Goal: Complete application form: Fill out and submit a form for a specific purpose

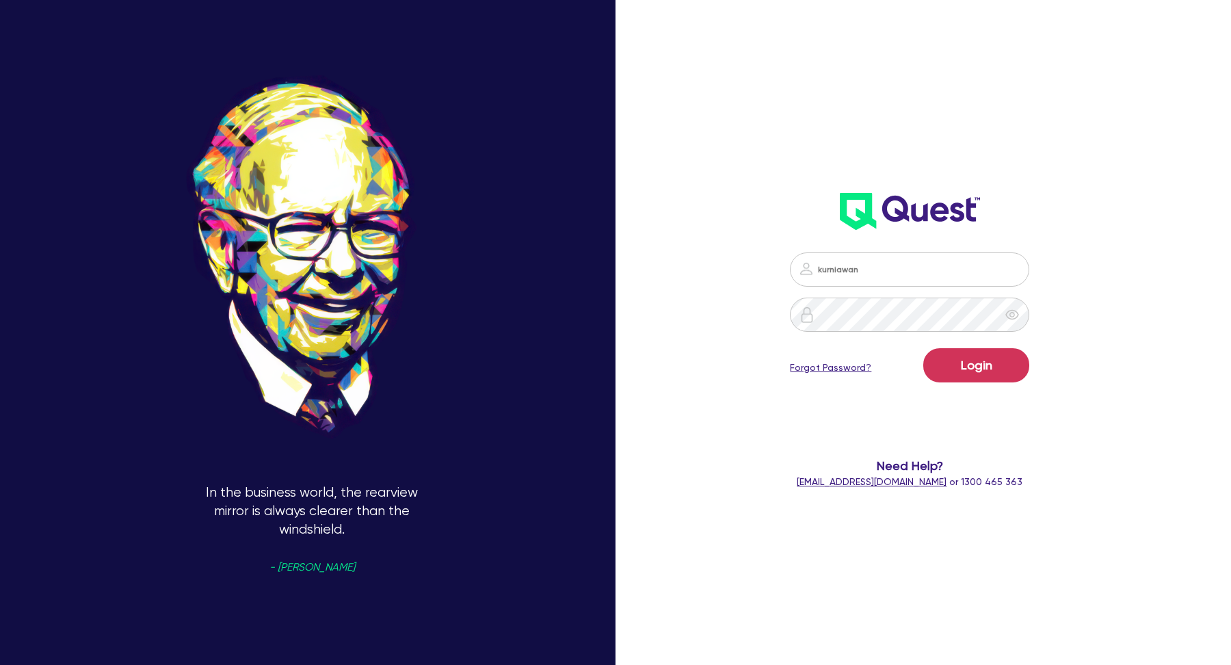
type input "[EMAIL_ADDRESS][DOMAIN_NAME]"
click at [972, 377] on button "Login" at bounding box center [976, 365] width 106 height 34
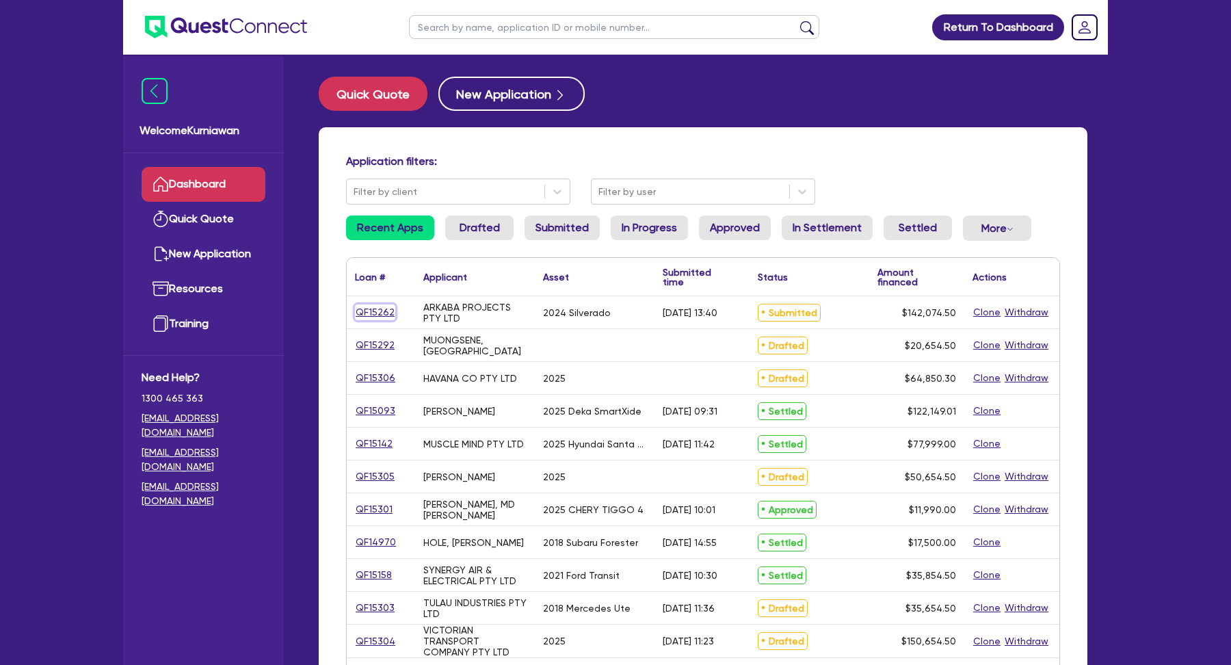
click at [381, 315] on link "QF15262" at bounding box center [375, 312] width 40 height 16
select select "CARS_AND_LIGHT_TRUCKS"
select select "PASSENGER_VEHICLES"
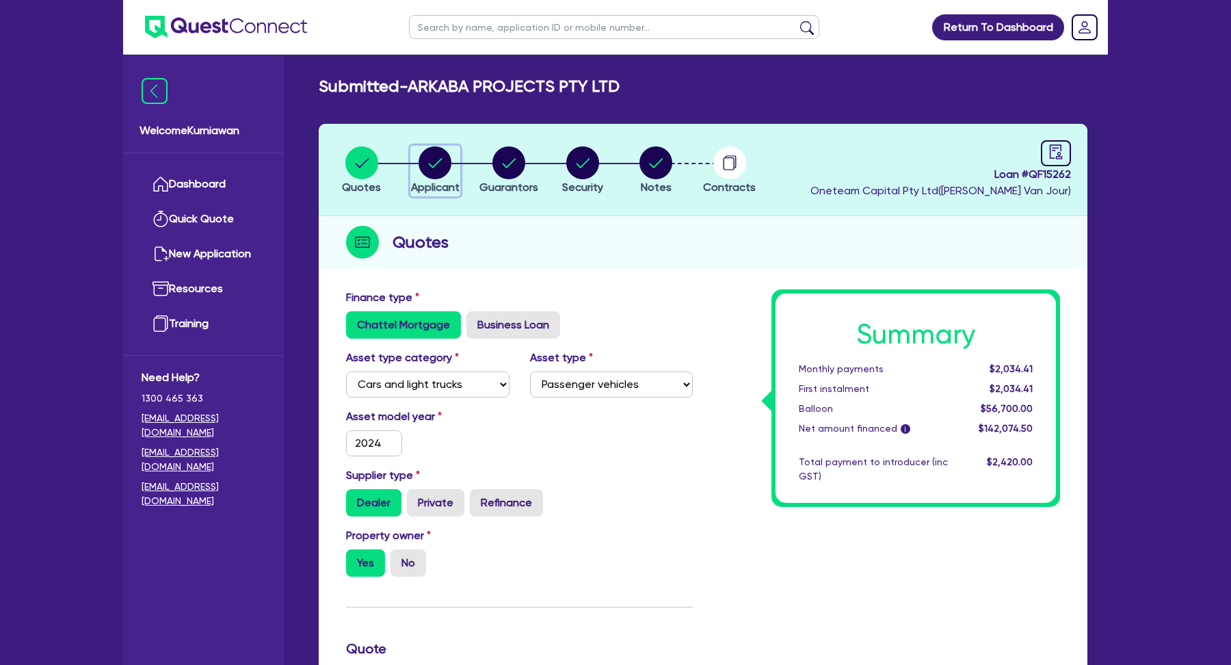
click at [432, 170] on circle "button" at bounding box center [435, 162] width 33 height 33
select select "COMPANY"
select select "BUILDING_CONSTRUCTION"
select select "BUSINESSES_CONSTRUCTION_SERVICES"
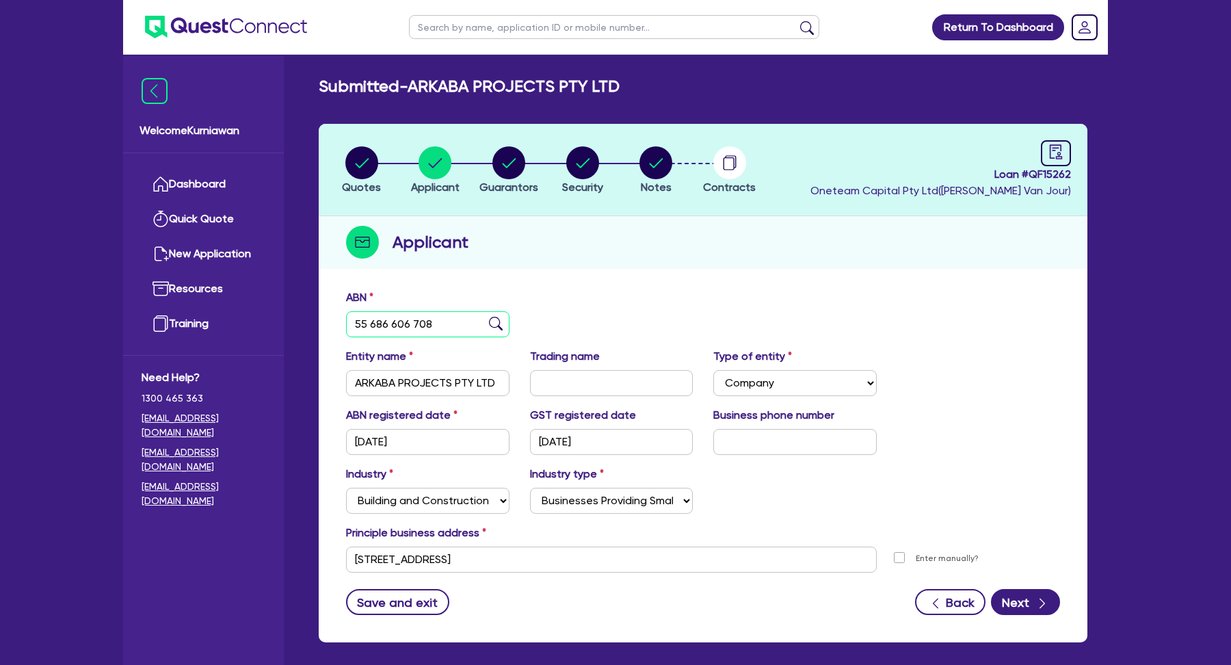
click at [440, 321] on input "55 686 606 708" at bounding box center [427, 324] width 163 height 26
select select "CARS_AND_LIGHT_TRUCKS"
select select "PASSENGER_VEHICLES"
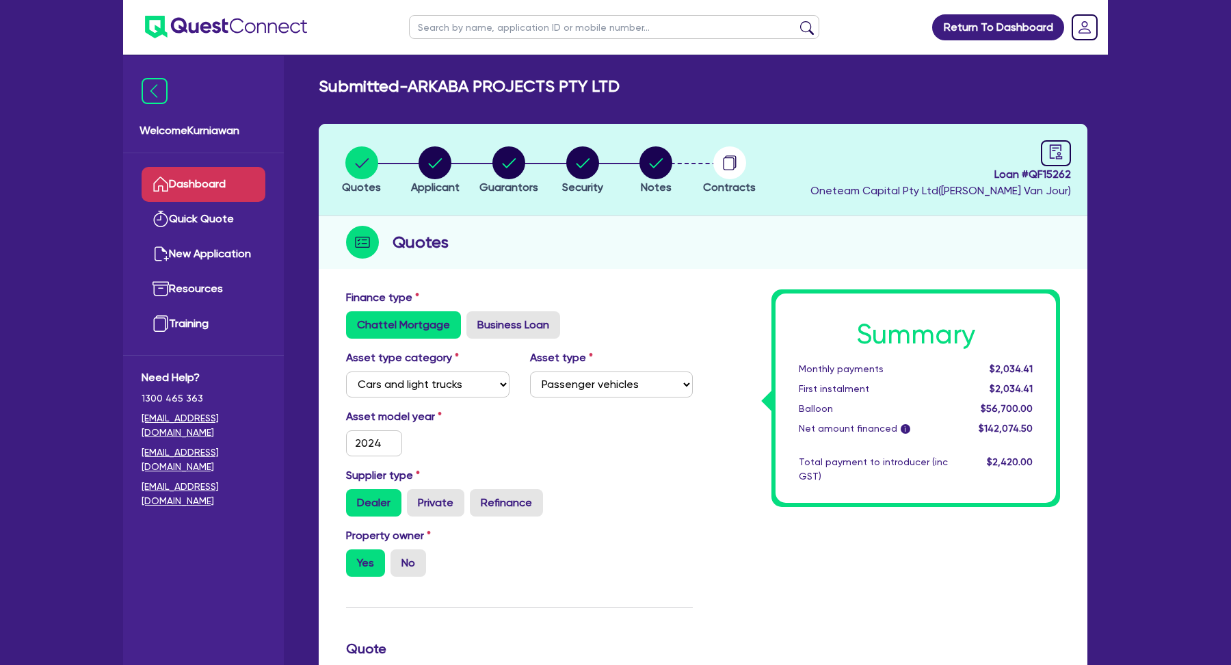
click at [194, 177] on link "Dashboard" at bounding box center [204, 184] width 124 height 35
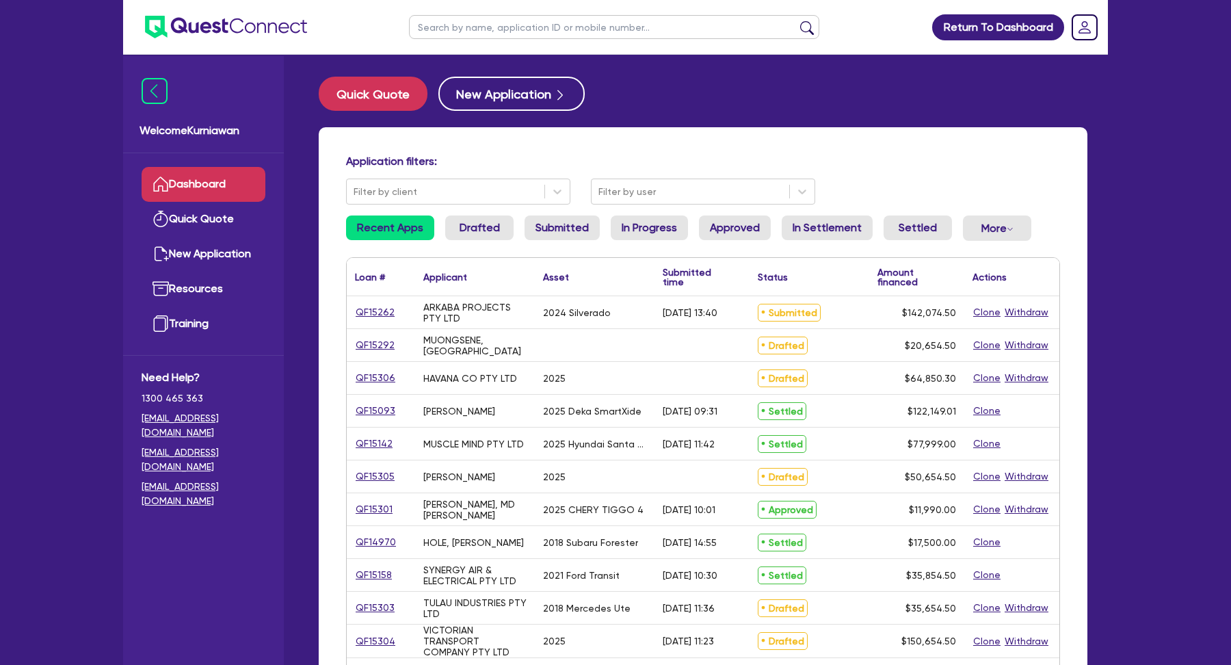
click at [466, 27] on input "text" at bounding box center [614, 27] width 410 height 24
type input "test"
click at [796, 21] on button "submit" at bounding box center [807, 30] width 22 height 19
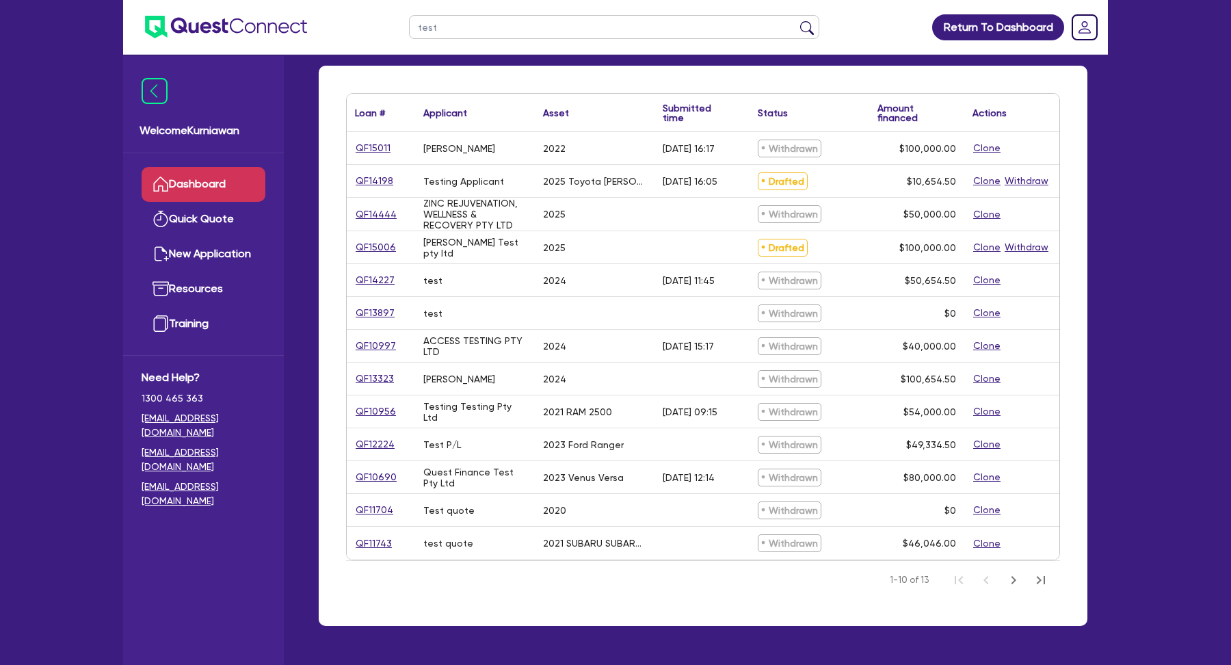
scroll to position [70, 0]
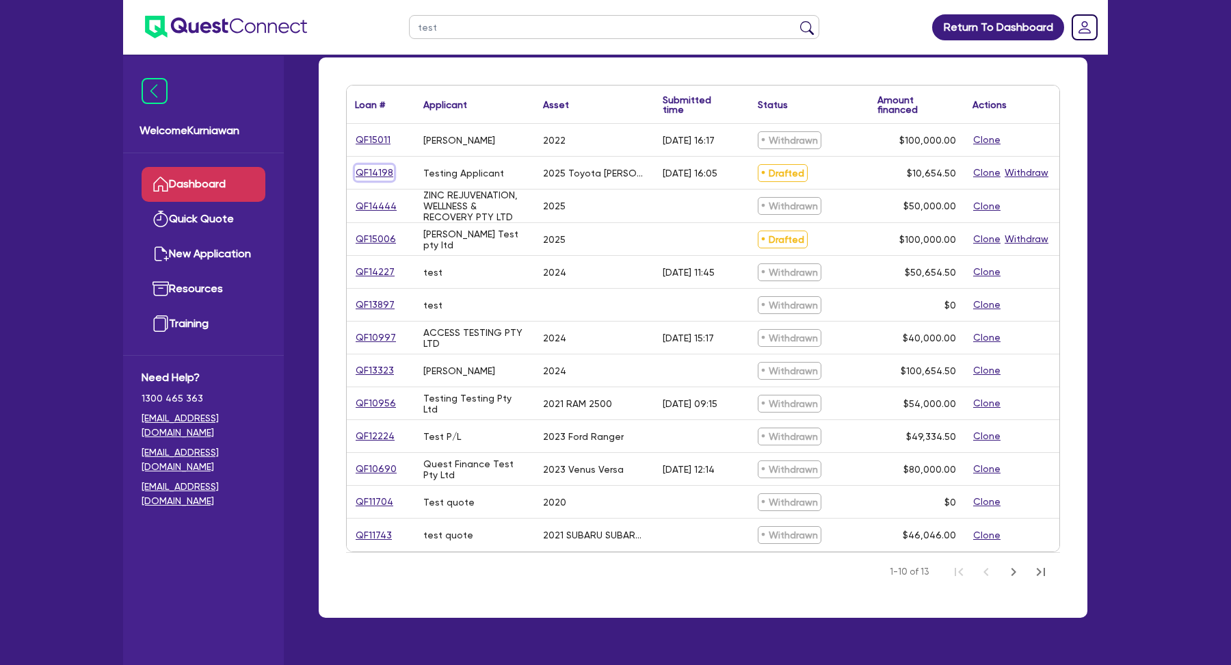
click at [365, 170] on link "QF14198" at bounding box center [374, 173] width 39 height 16
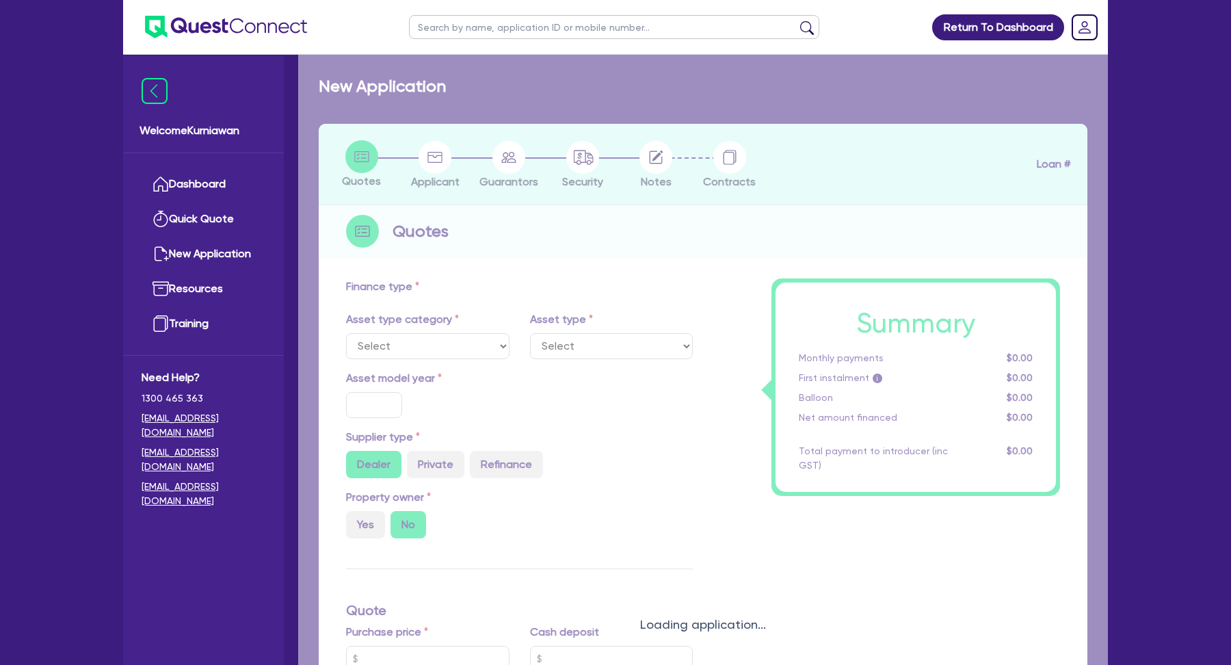
select select "CARS_AND_LIGHT_TRUCKS"
type input "2025"
type input "10,000"
type input "17"
select select "PASSENGER_VEHICLES"
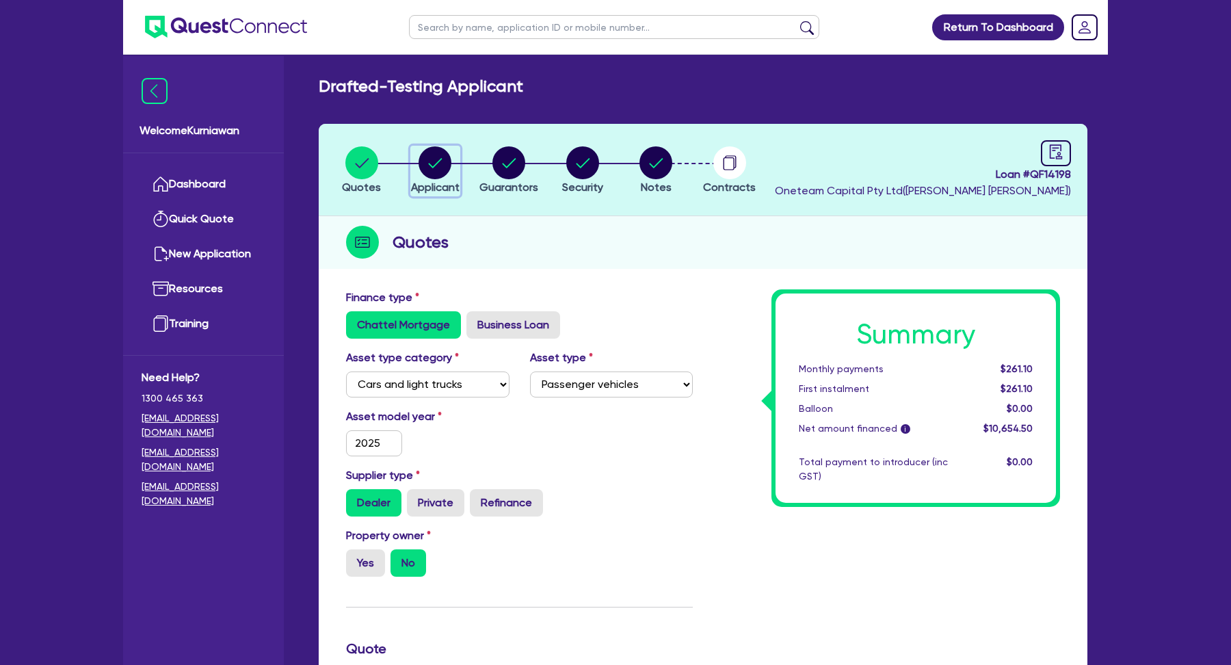
click at [422, 168] on circle "button" at bounding box center [435, 162] width 33 height 33
select select "SOLE_TRADER"
select select "AGRICULTURE"
select select "GROWERS"
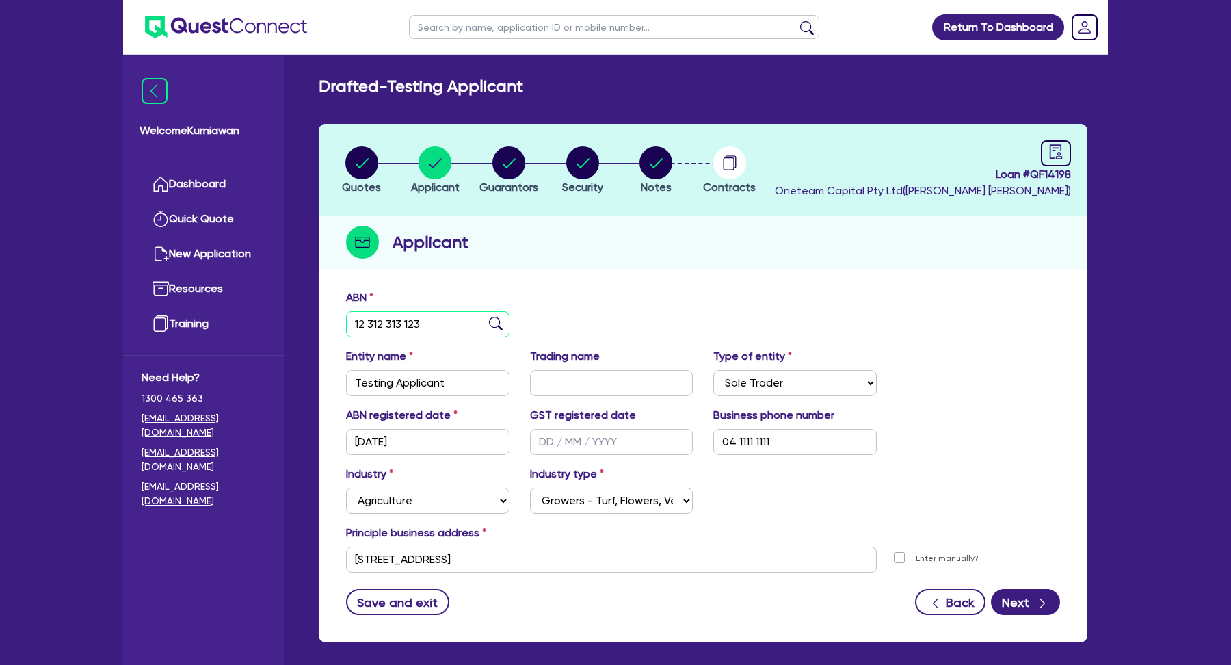
click at [431, 322] on input "12 312 313 123" at bounding box center [427, 324] width 163 height 26
paste input "3 069 942 552"
type input "13 069 942 552"
type input "ACCESS TESTING PTY LTD"
type input "Access HQ"
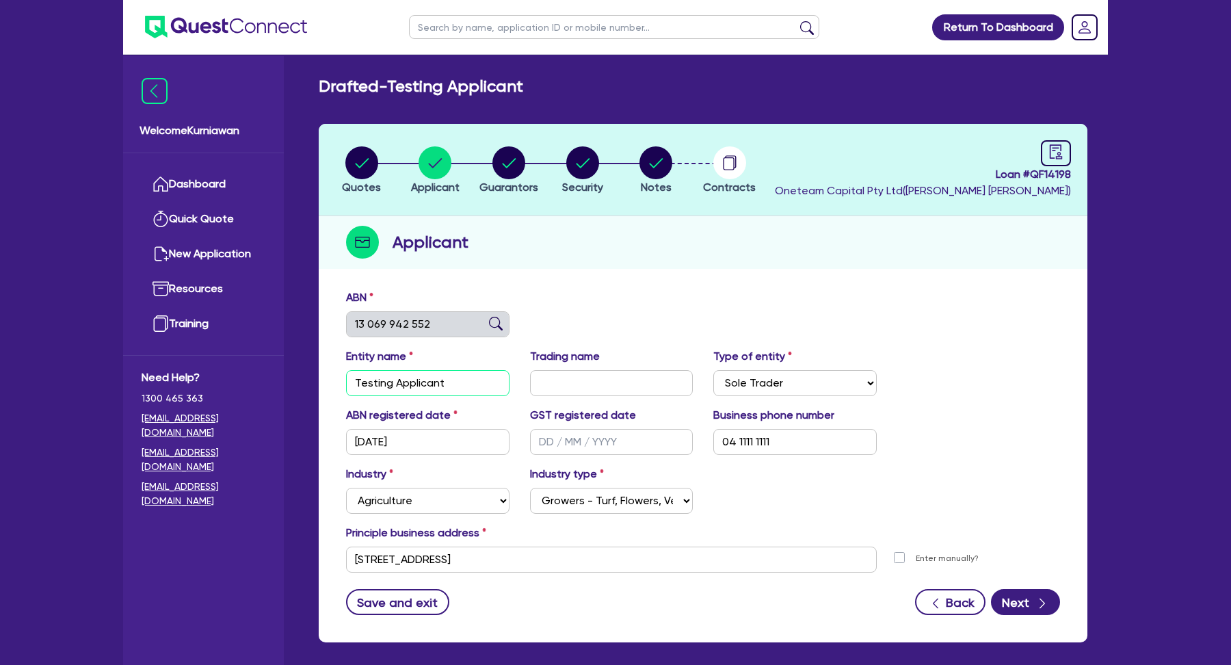
select select "COMPANY"
type input "[DATE]"
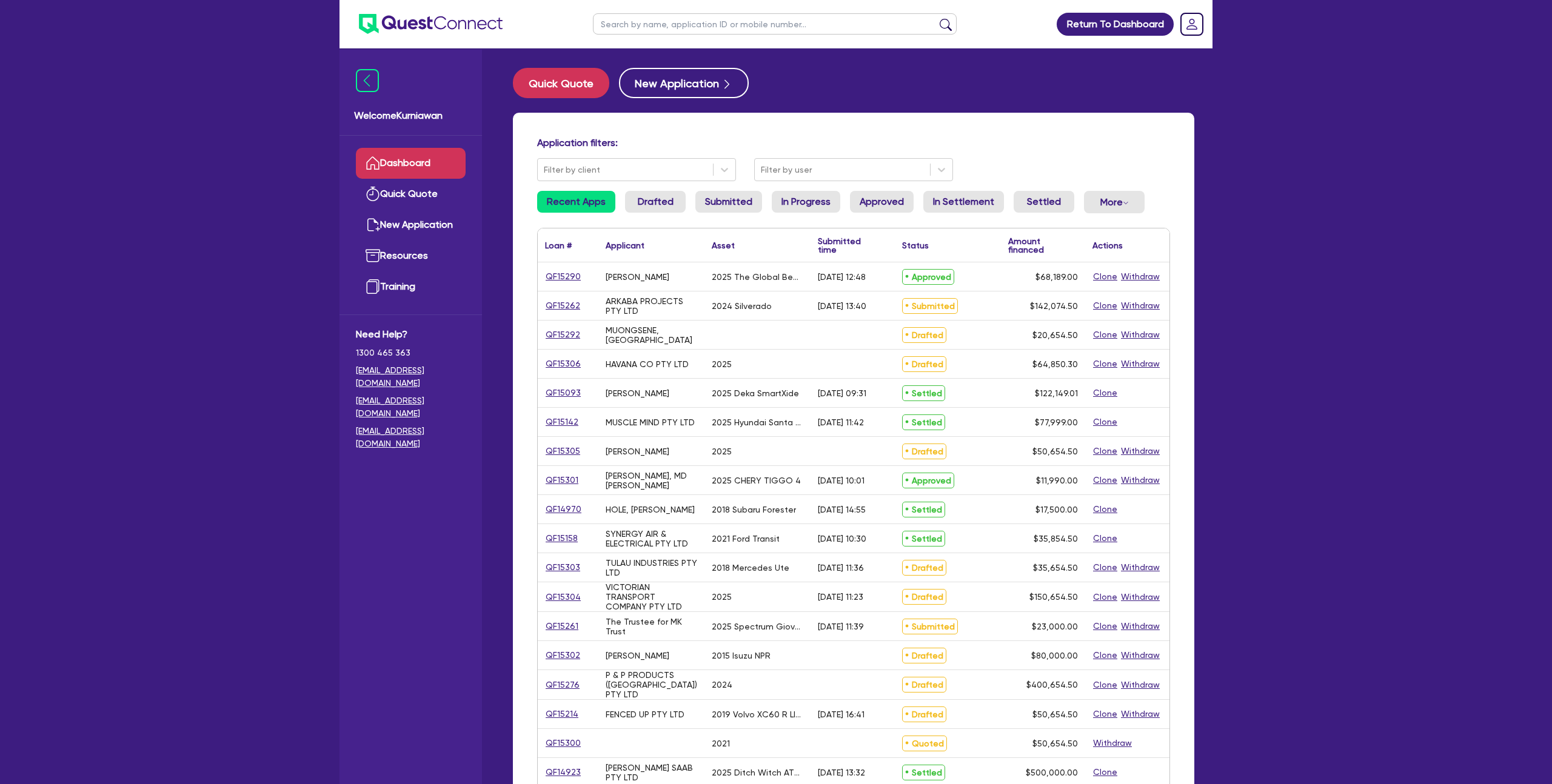
click at [676, 338] on div "MUONGSENE, [GEOGRAPHIC_DATA]" at bounding box center [651, 335] width 91 height 19
click at [694, 22] on input "text" at bounding box center [775, 24] width 363 height 21
paste input "QF15276"
type input "QF15276"
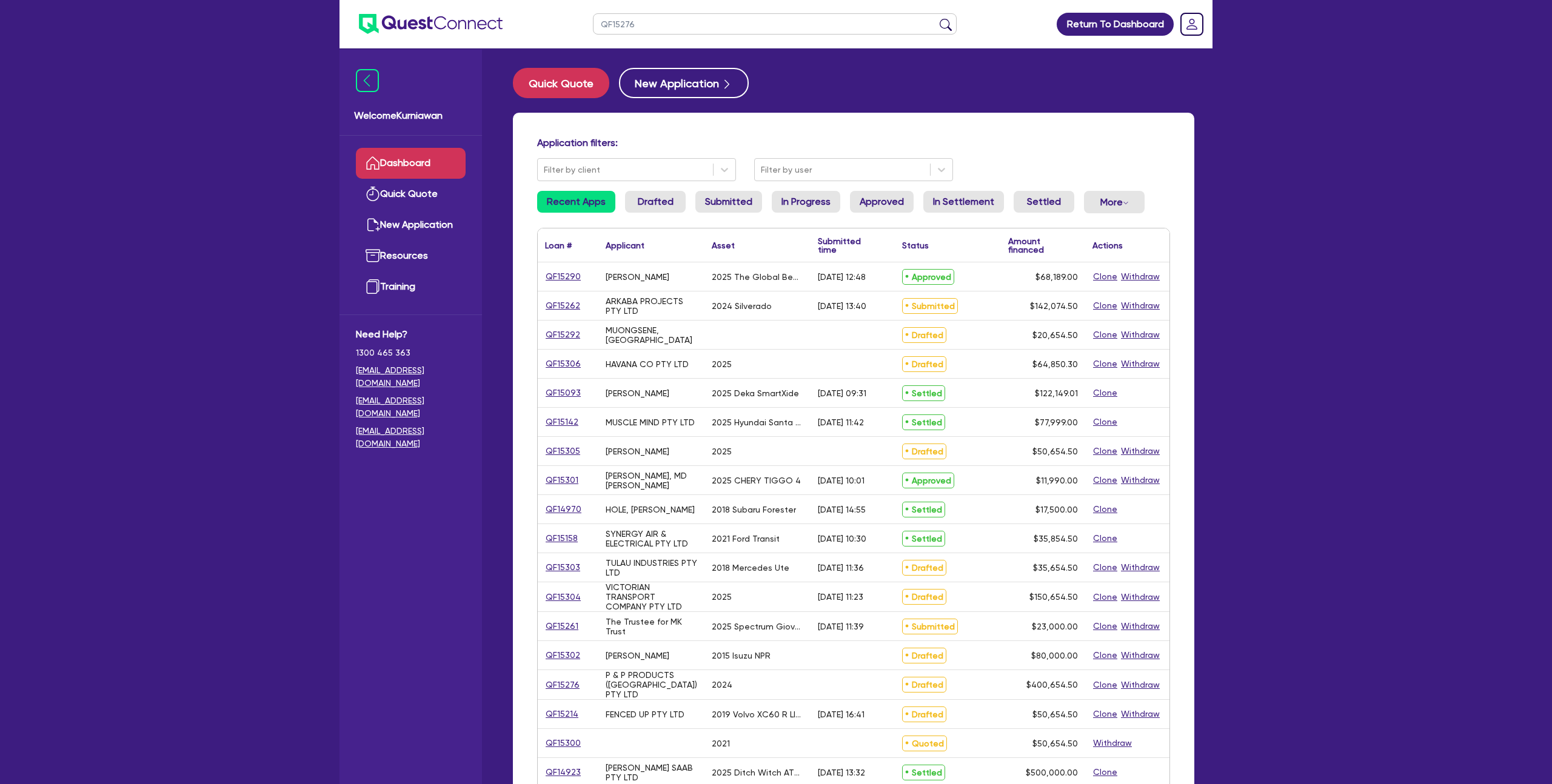
click at [936, 19] on button "submit" at bounding box center [946, 27] width 19 height 17
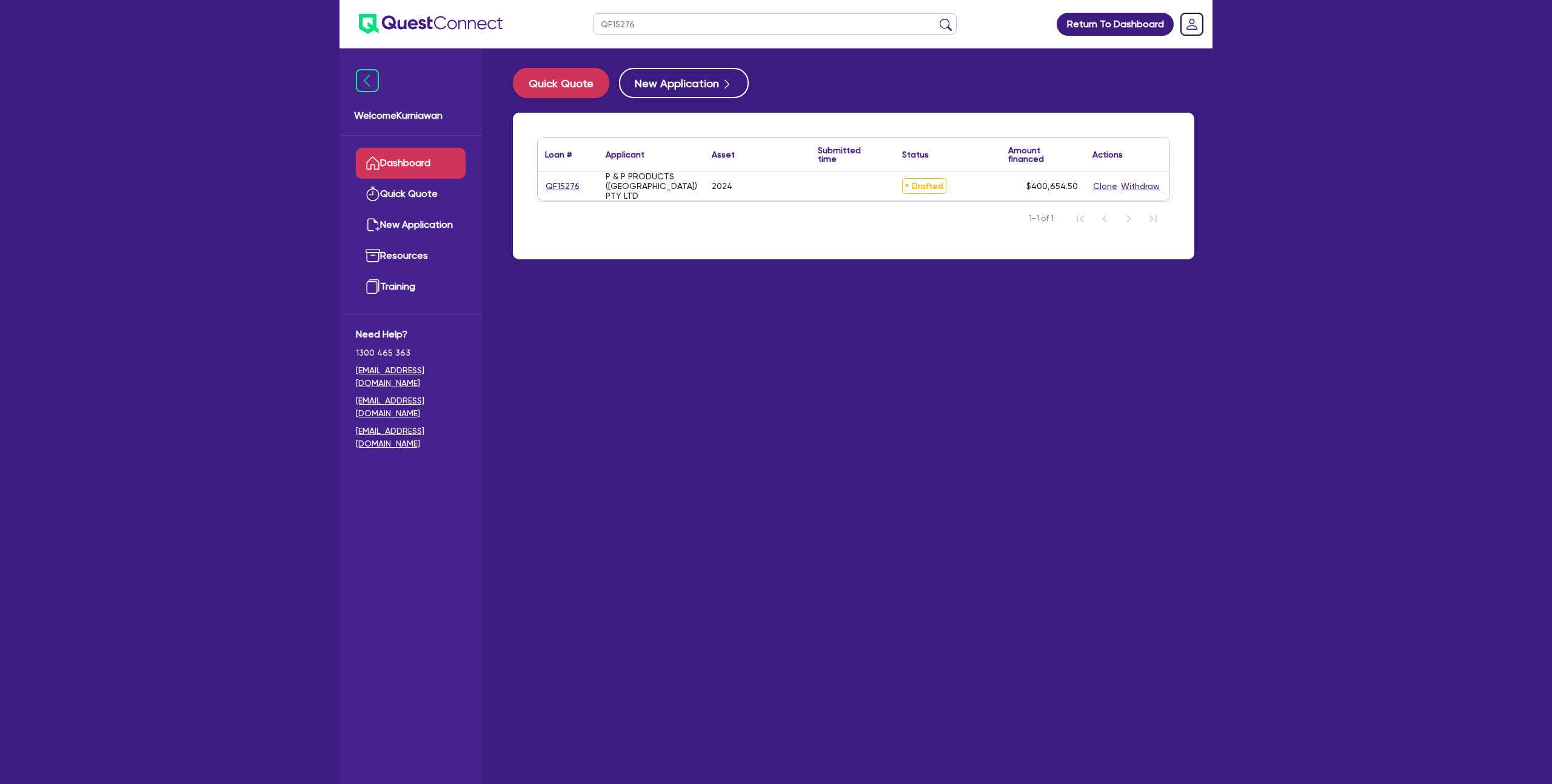
click at [557, 178] on div "QF15276" at bounding box center [568, 186] width 60 height 29
click at [557, 189] on link "QF15276" at bounding box center [563, 186] width 35 height 14
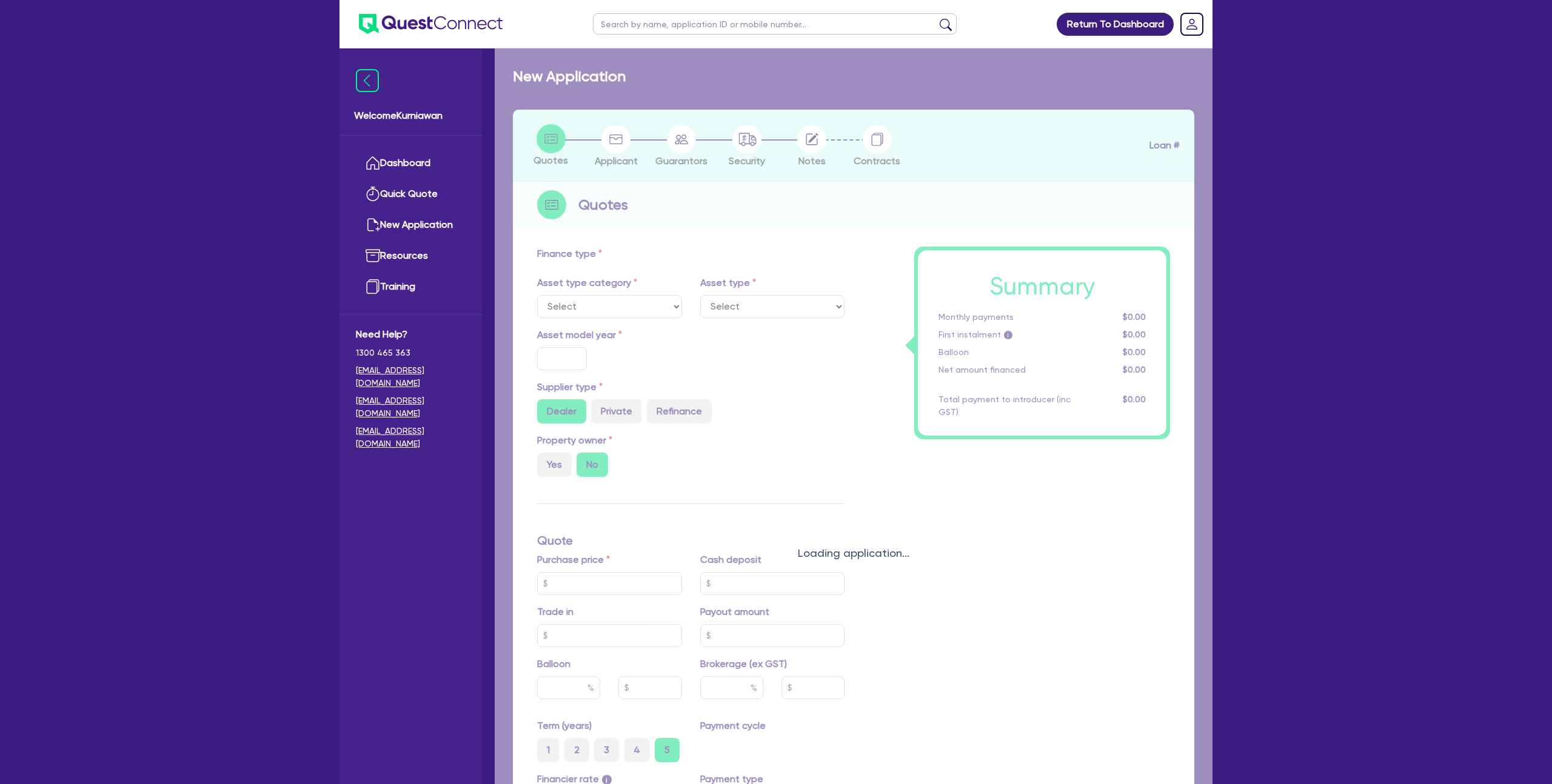
select select "CARS_AND_LIGHT_TRUCKS"
type input "2024"
radio input "false"
radio input "true"
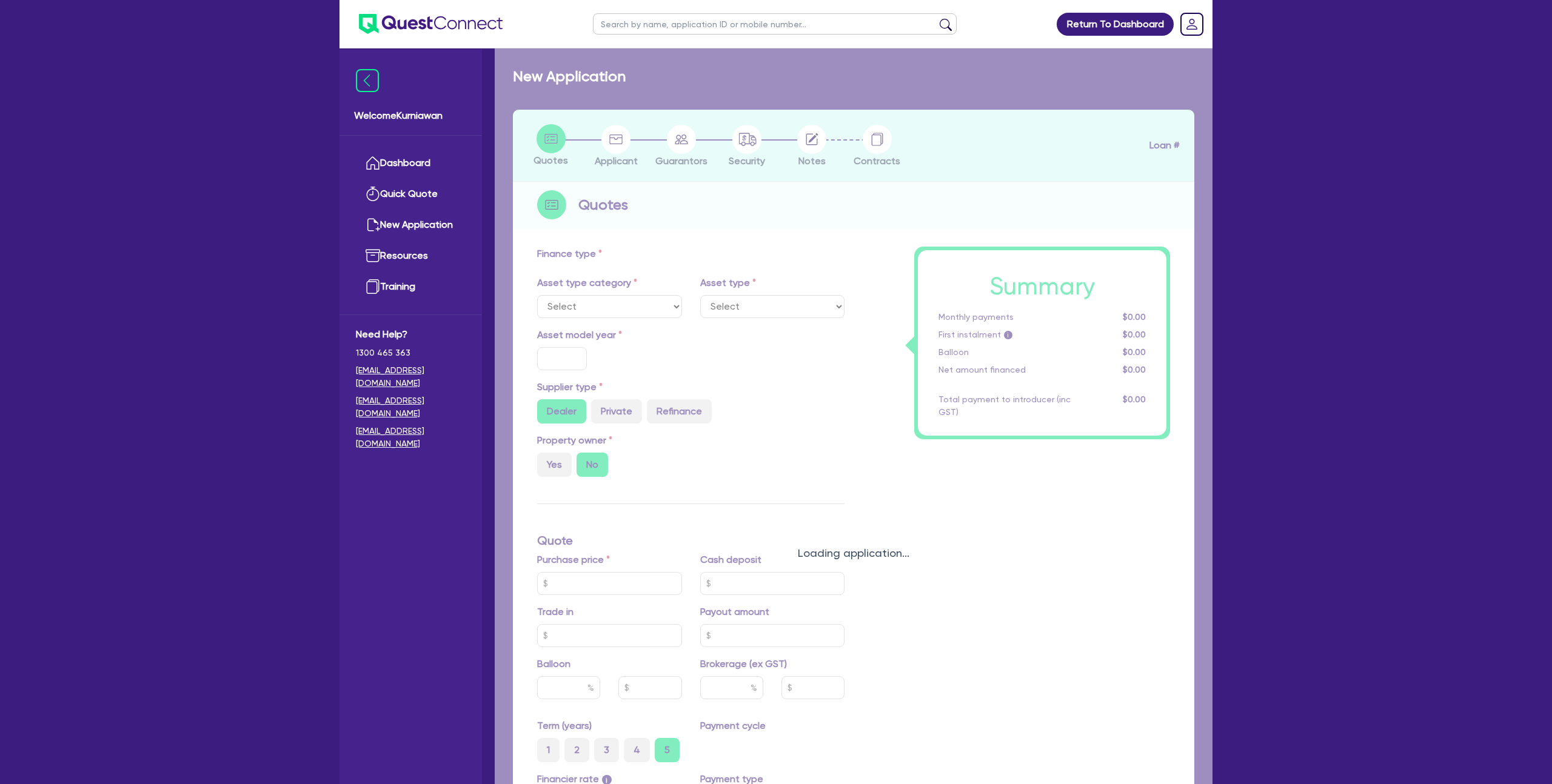
type input "400,000"
type input "4"
type input "16,026.18"
type input "17.95"
select select "PASSENGER_VEHICLES"
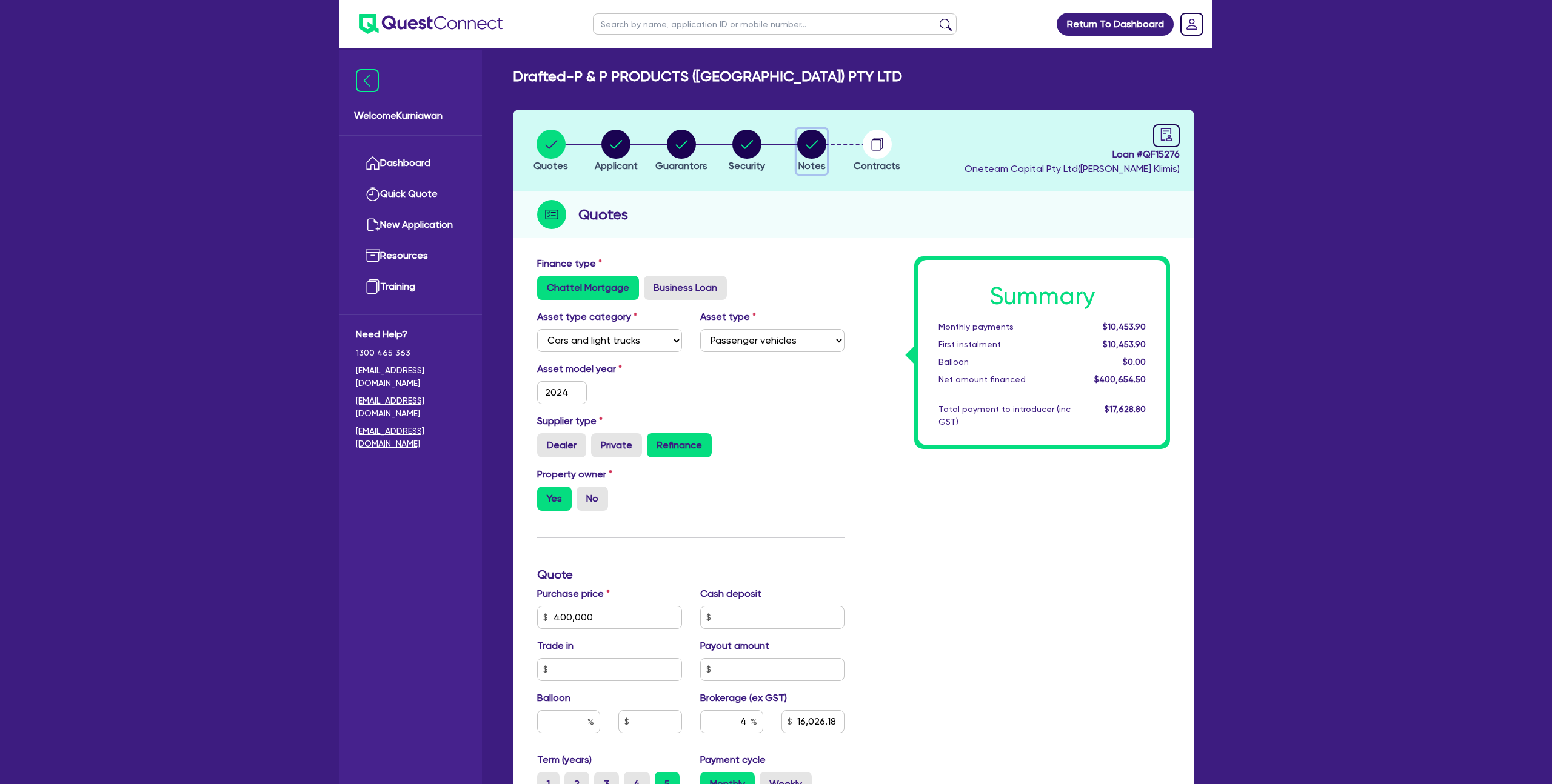
click at [811, 146] on icon "button" at bounding box center [813, 144] width 12 height 9
select select "Quest Finance - Own Book"
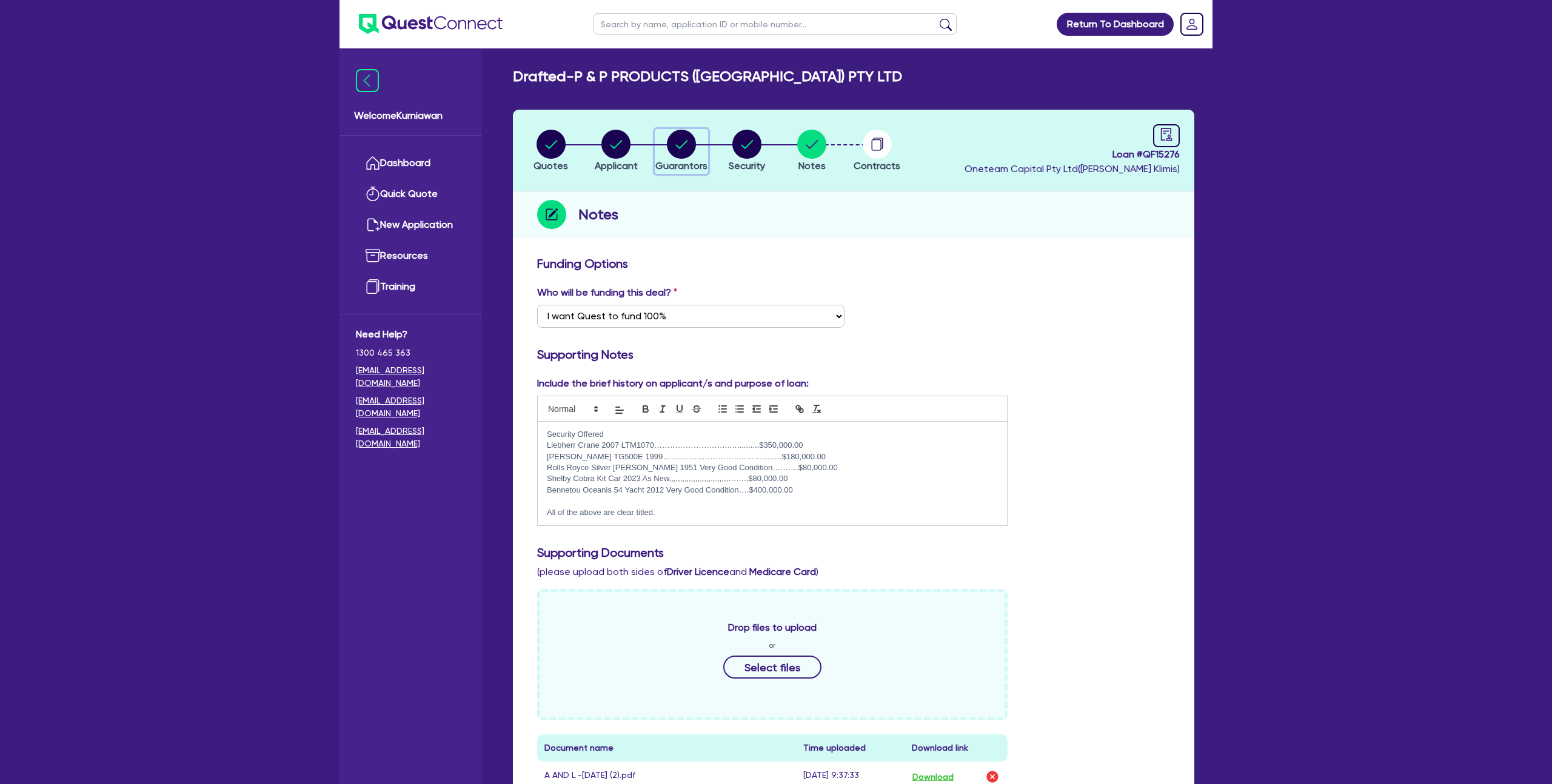
click at [685, 147] on circle "button" at bounding box center [681, 144] width 29 height 29
select select "MR"
select select "VIC"
select select "MARRIED"
select select "PROPERTY"
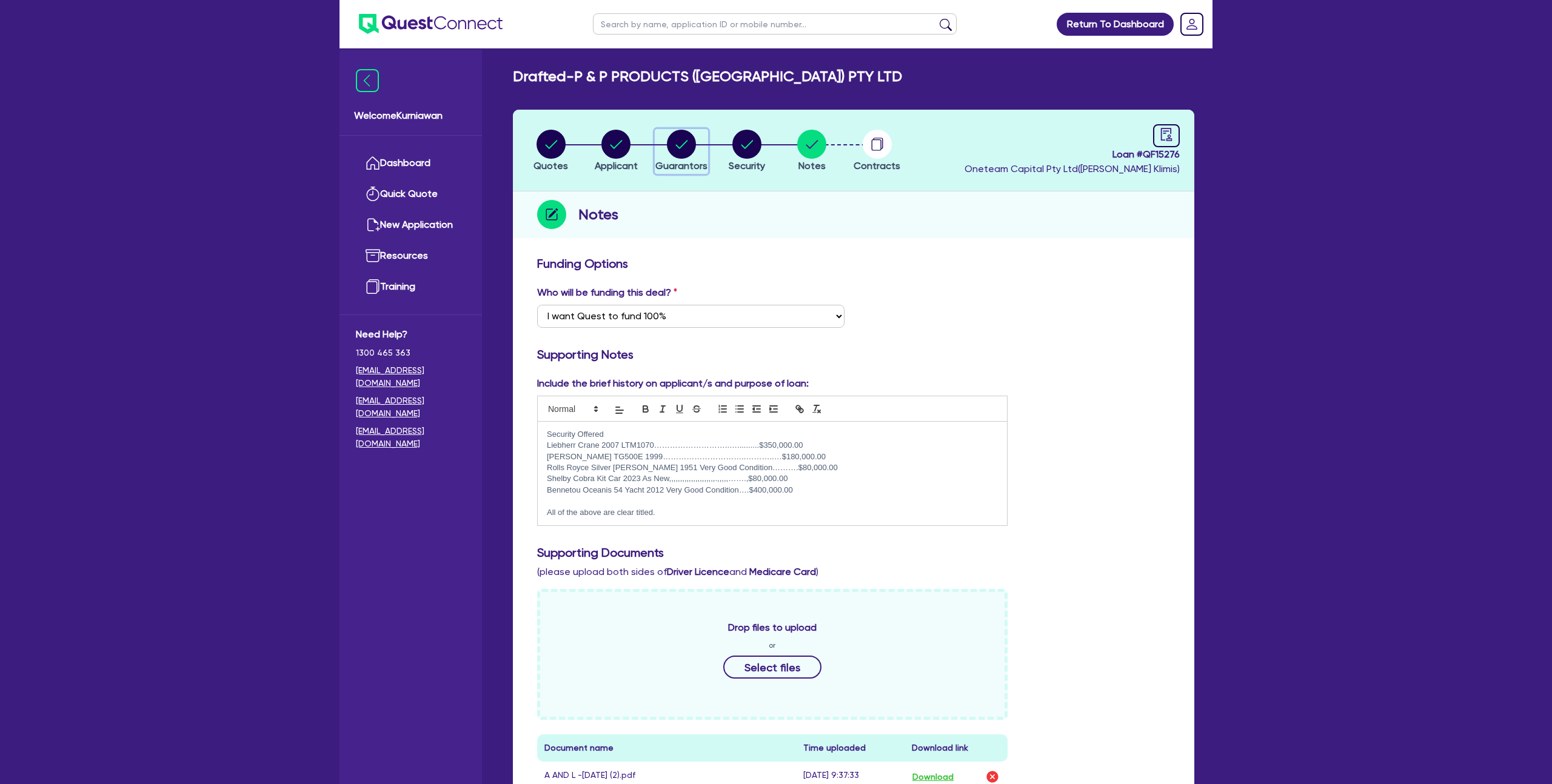
select select "PROPERTY"
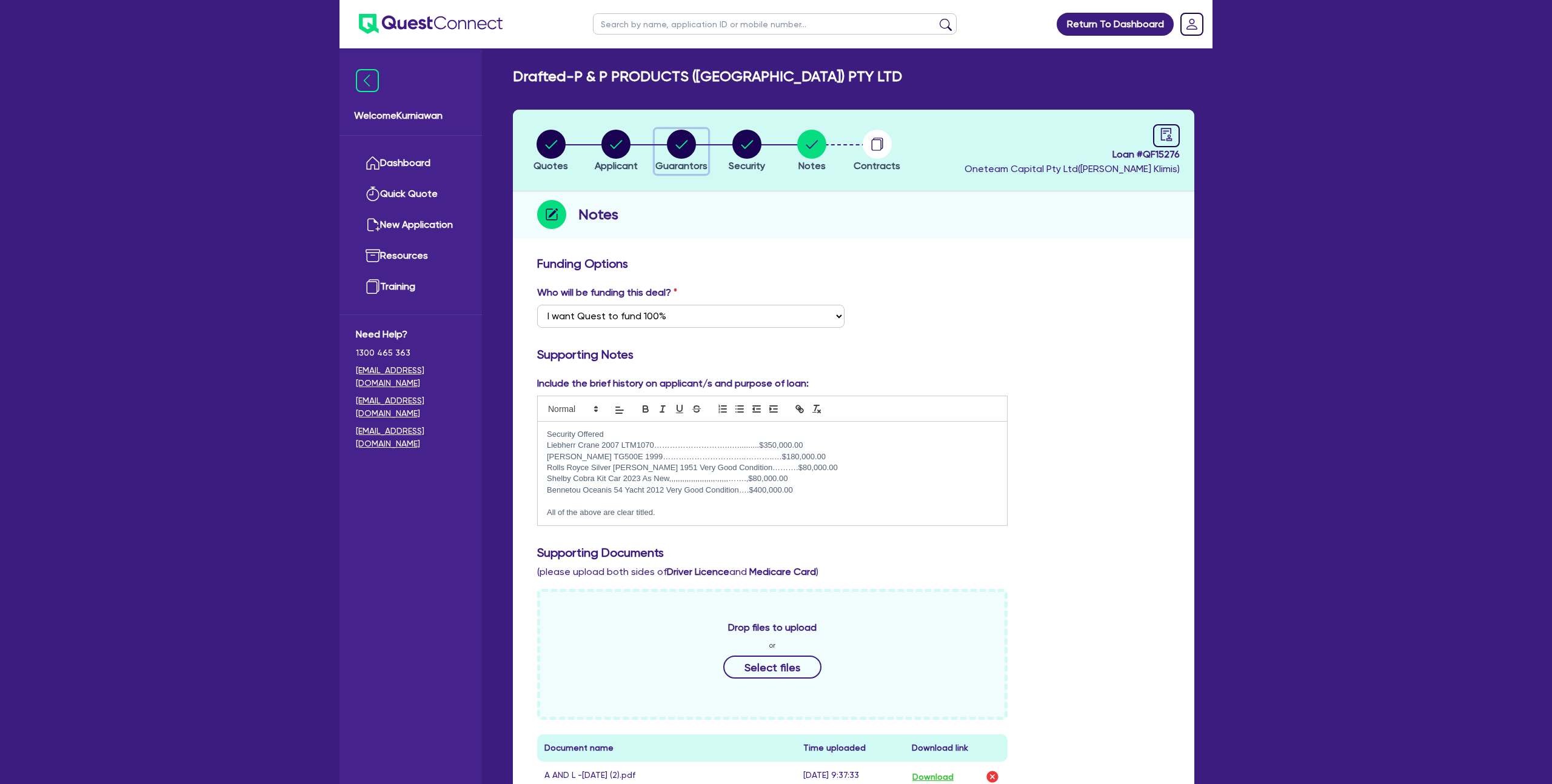
select select "VEHICLE"
select select "MORTGAGE"
